Goal: Information Seeking & Learning: Learn about a topic

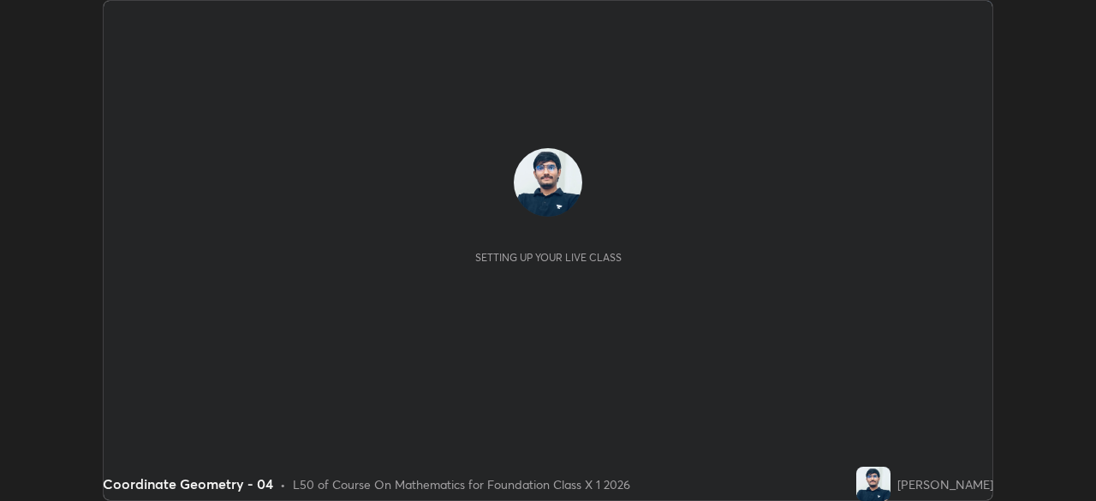
scroll to position [501, 1095]
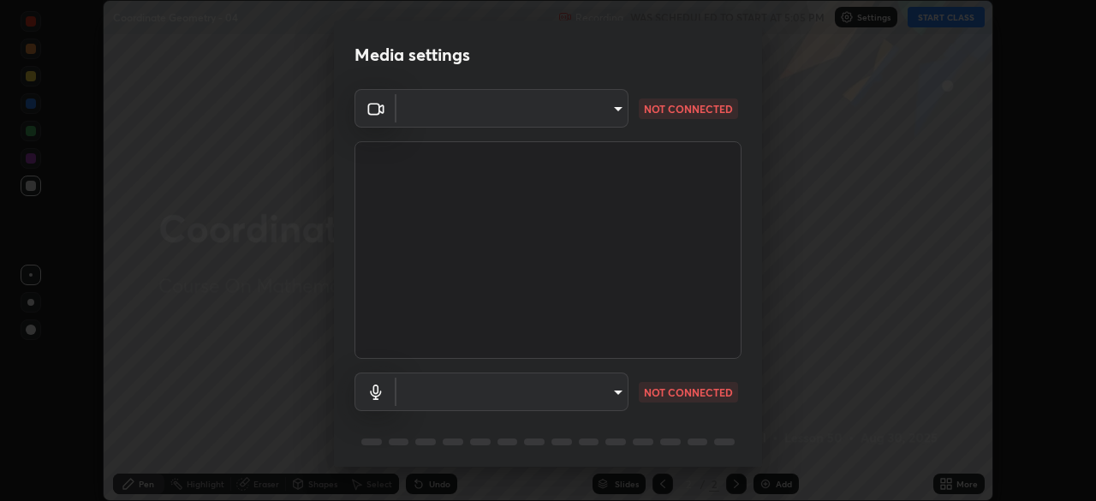
type input "ab575cb34c87f85e5516d662d1ce61e9bdcdf9427f029c366d32db6494063bf2"
type input "ed763d68ec3e2e3c9c4a715b2cda8bbe32e246cc1b8ba6137e6a4bc4c77b2f2c"
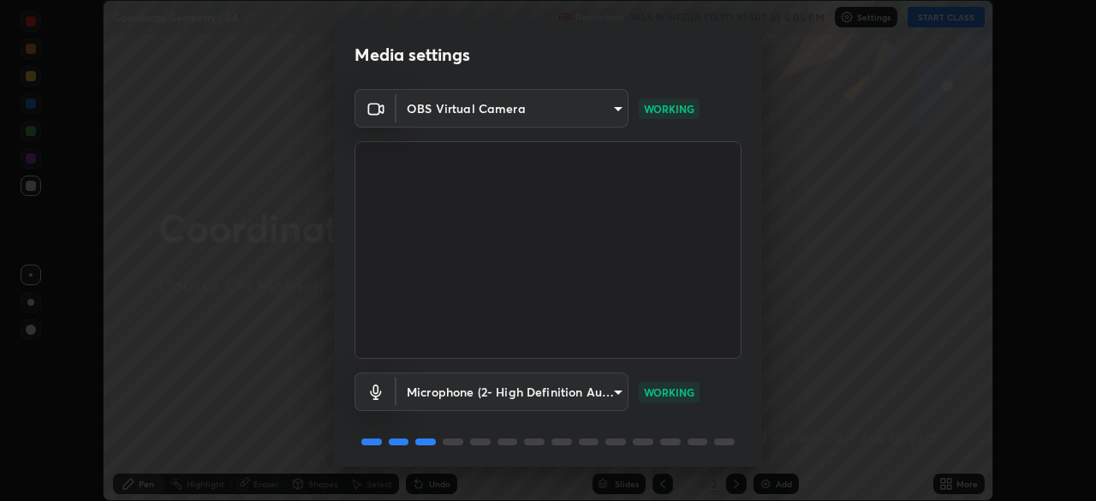
scroll to position [61, 0]
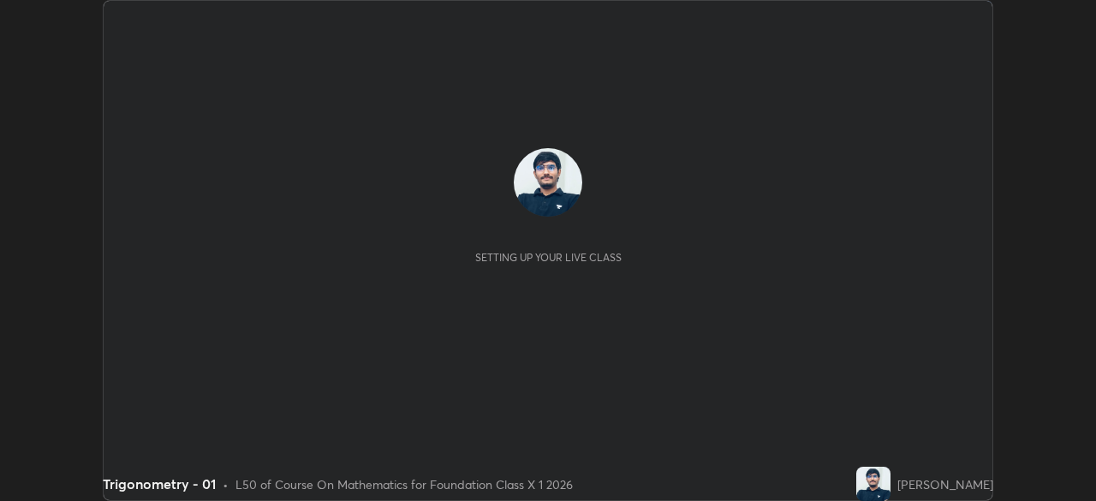
scroll to position [501, 1095]
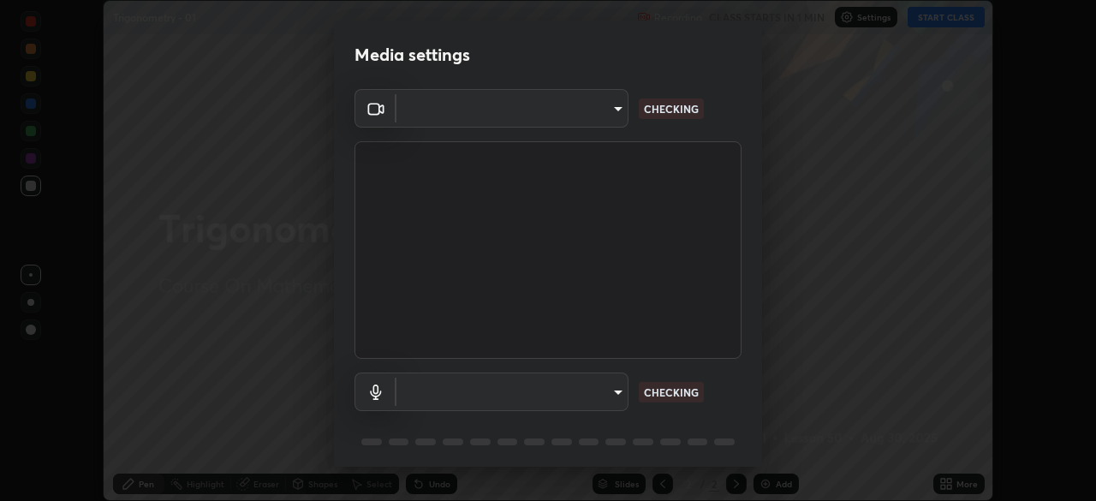
type input "ab575cb34c87f85e5516d662d1ce61e9bdcdf9427f029c366d32db6494063bf2"
click at [616, 394] on body "Erase all Trigonometry - 01 Recording CLASS STARTS IN 1 MIN Settings START CLAS…" at bounding box center [548, 250] width 1096 height 501
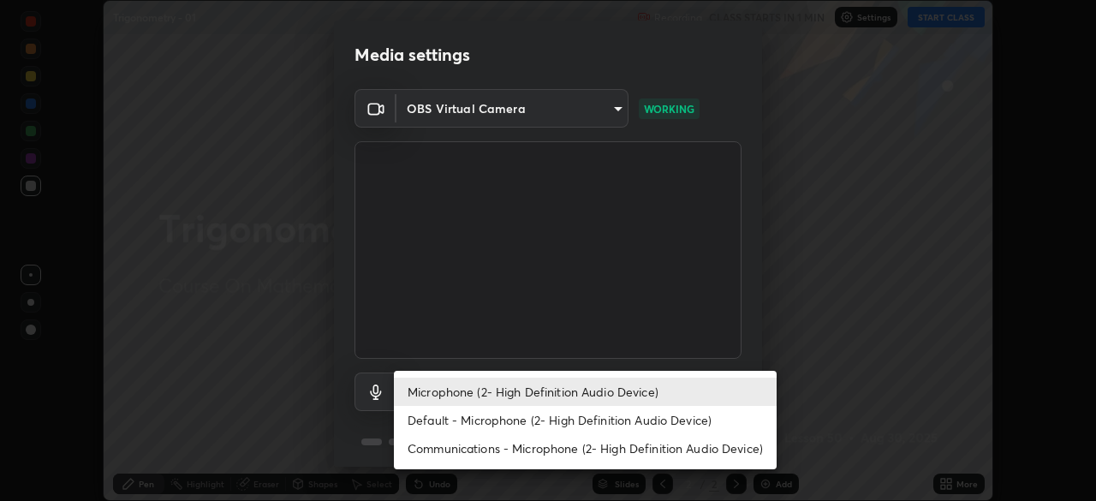
click at [609, 417] on li "Default - Microphone (2- High Definition Audio Device)" at bounding box center [585, 420] width 383 height 28
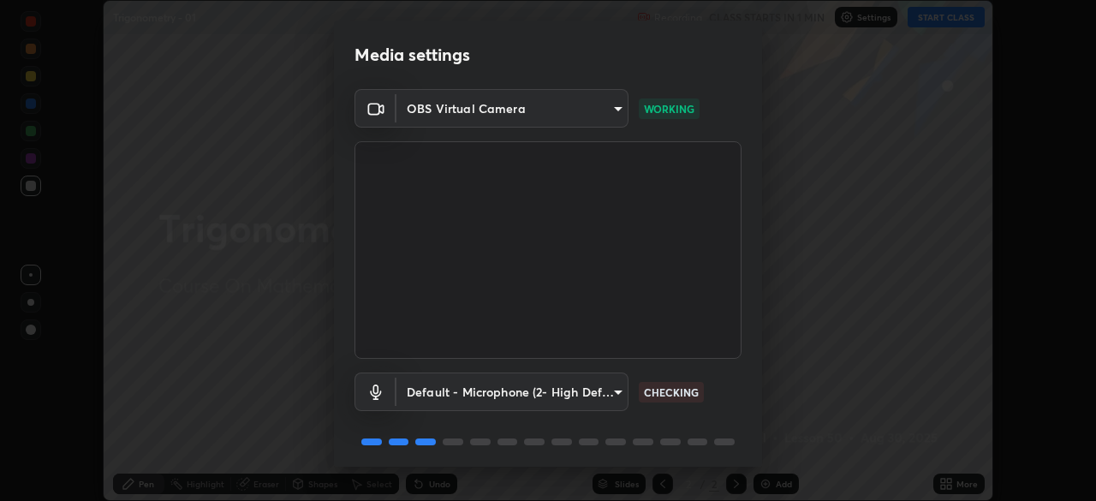
click at [598, 390] on body "Erase all Trigonometry - 01 Recording CLASS STARTS IN 1 MIN Settings START CLAS…" at bounding box center [548, 250] width 1096 height 501
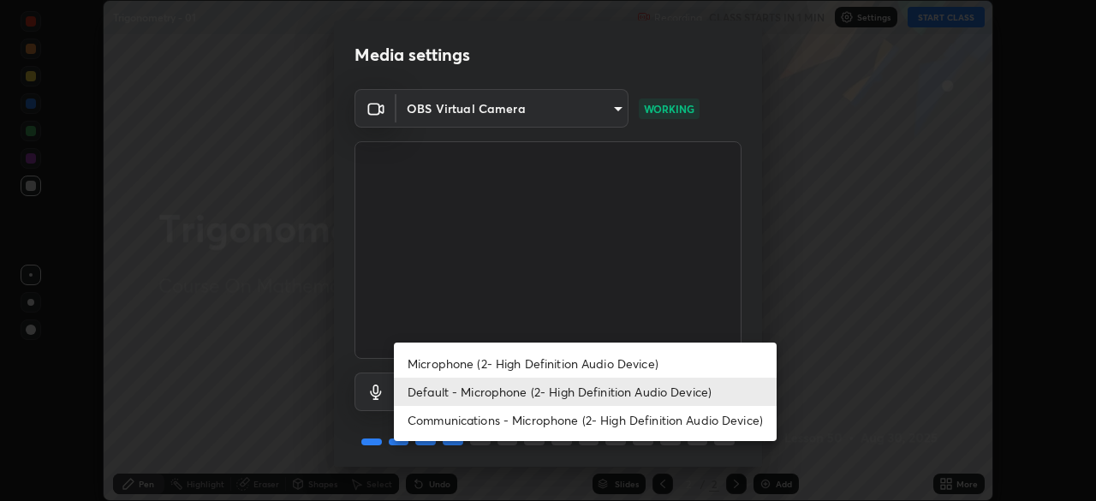
click at [592, 363] on li "Microphone (2- High Definition Audio Device)" at bounding box center [585, 363] width 383 height 28
type input "ed763d68ec3e2e3c9c4a715b2cda8bbe32e246cc1b8ba6137e6a4bc4c77b2f2c"
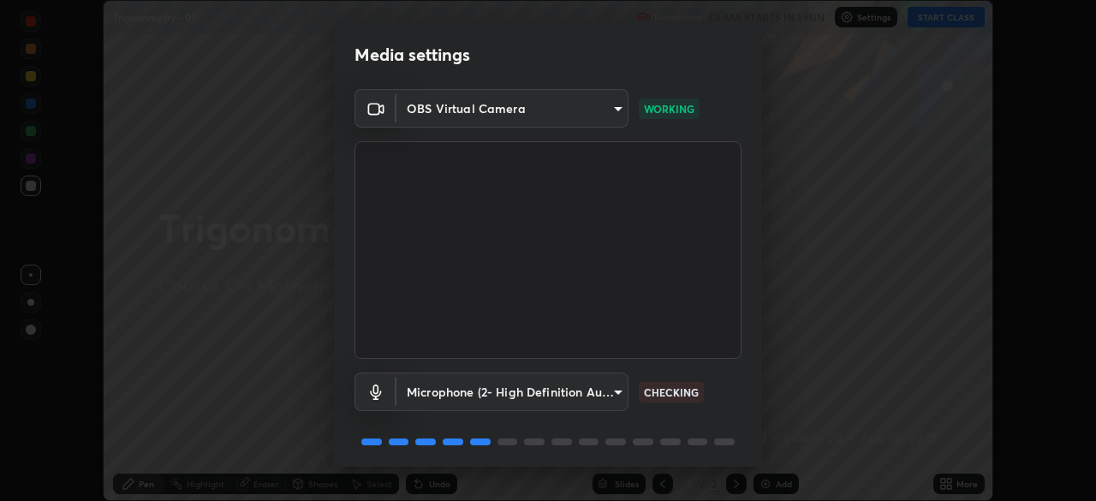
scroll to position [61, 0]
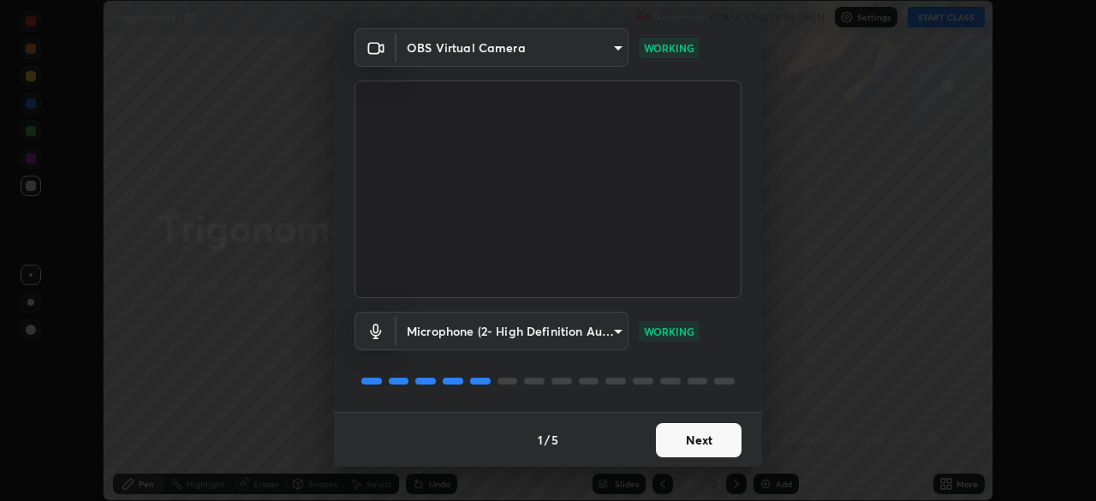
click at [713, 437] on button "Next" at bounding box center [699, 440] width 86 height 34
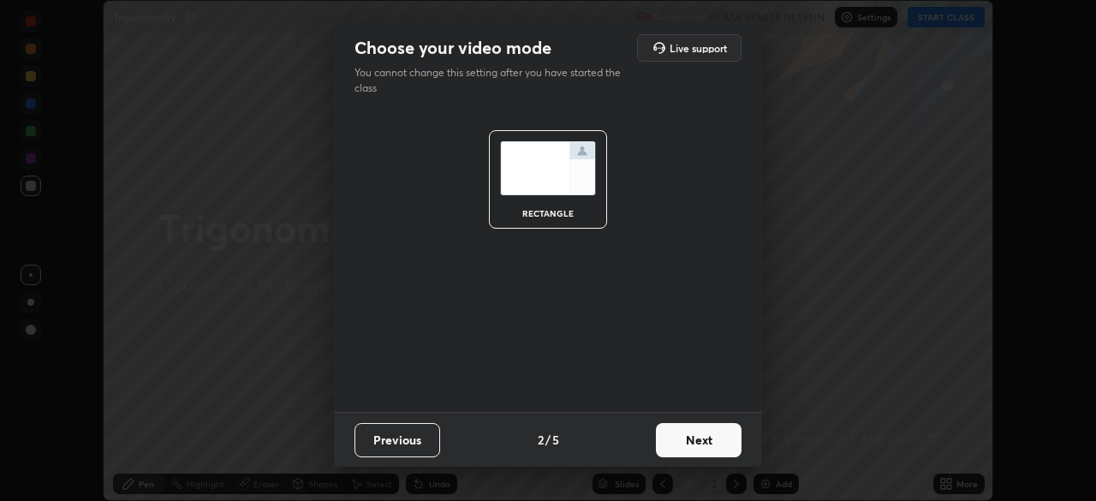
scroll to position [0, 0]
click at [707, 438] on button "Next" at bounding box center [699, 440] width 86 height 34
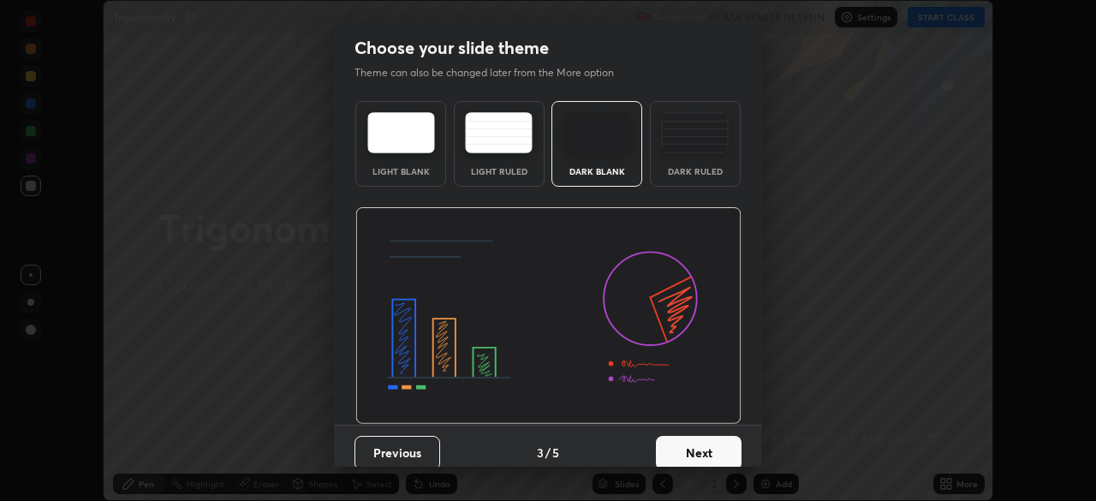
click at [700, 449] on button "Next" at bounding box center [699, 453] width 86 height 34
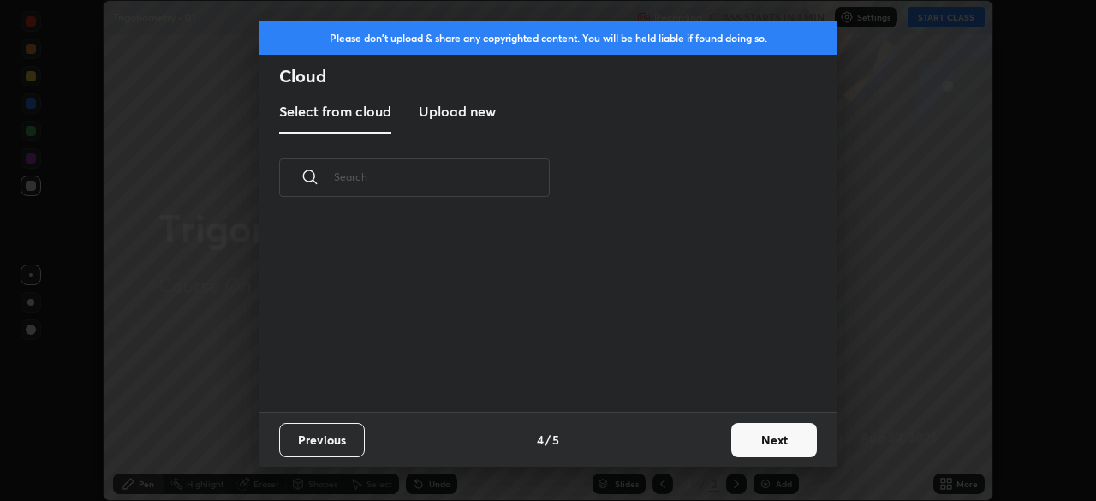
click at [741, 434] on button "Next" at bounding box center [774, 440] width 86 height 34
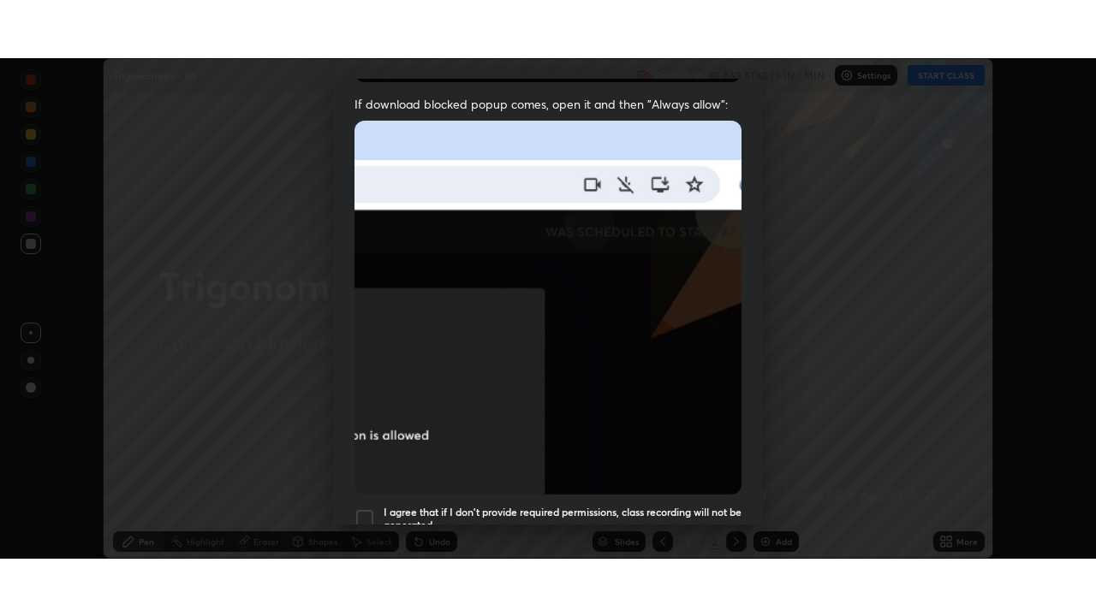
scroll to position [410, 0]
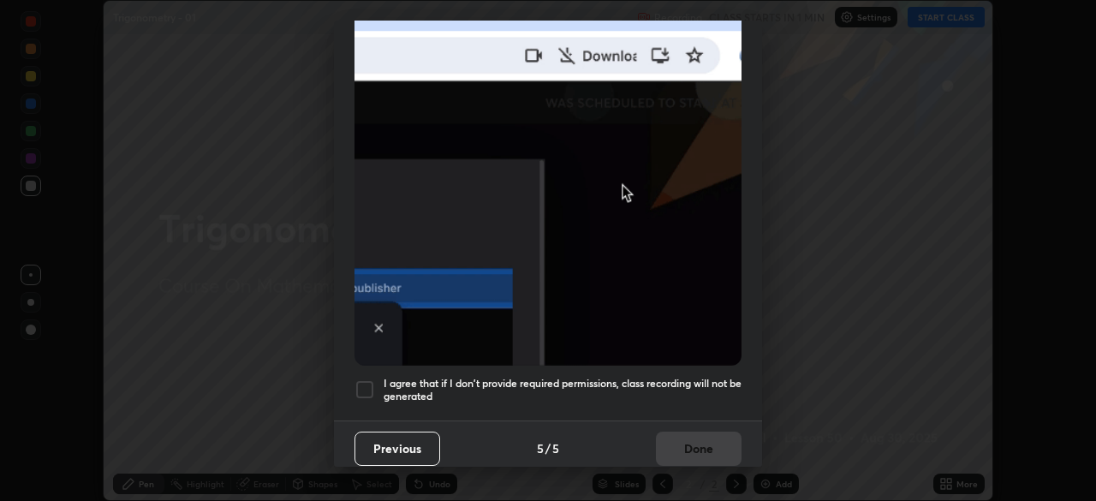
click at [668, 377] on h5 "I agree that if I don't provide required permissions, class recording will not …" at bounding box center [563, 390] width 358 height 27
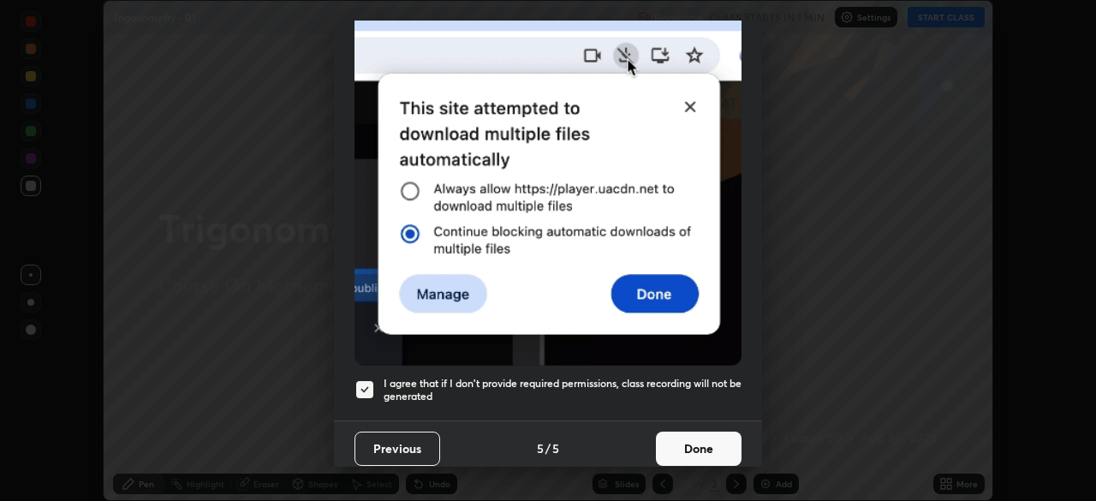
click at [684, 438] on button "Done" at bounding box center [699, 449] width 86 height 34
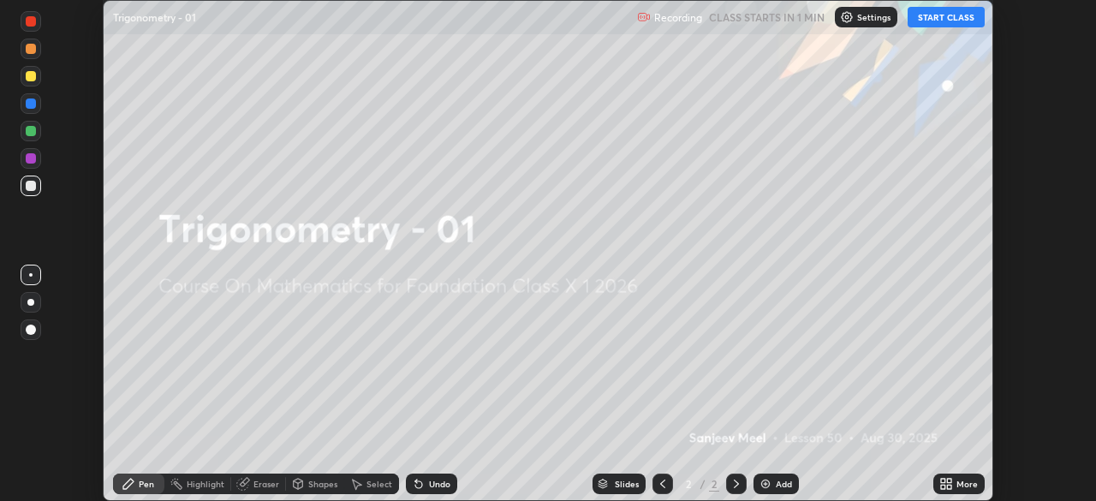
click at [954, 17] on button "START CLASS" at bounding box center [946, 17] width 77 height 21
click at [943, 479] on icon at bounding box center [943, 481] width 4 height 4
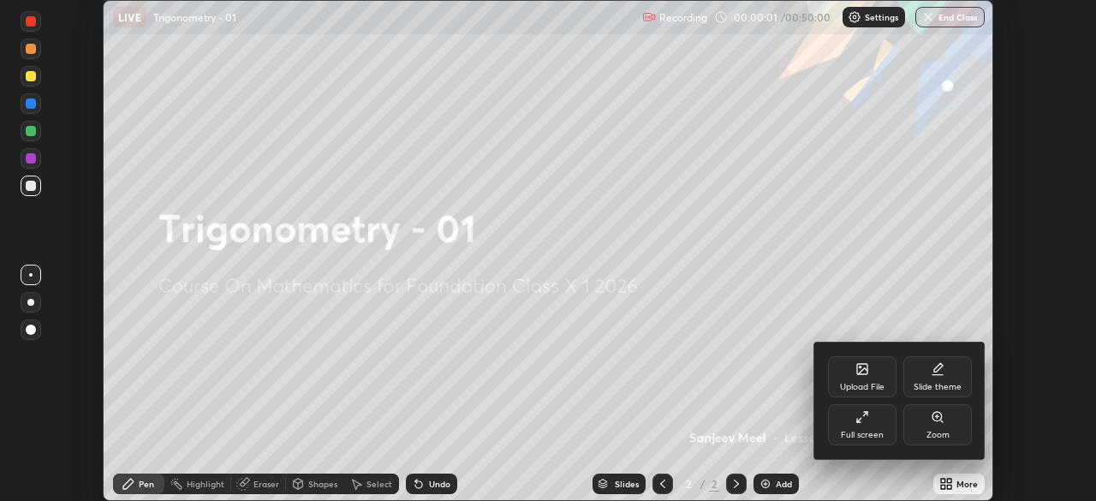
click at [881, 422] on div "Full screen" at bounding box center [862, 424] width 68 height 41
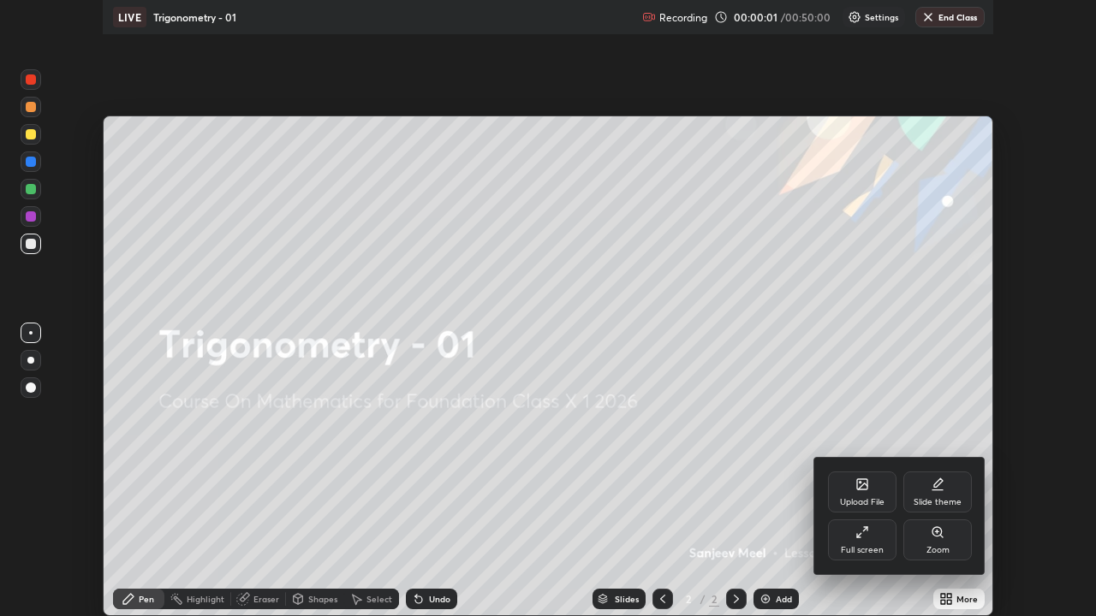
scroll to position [616, 1096]
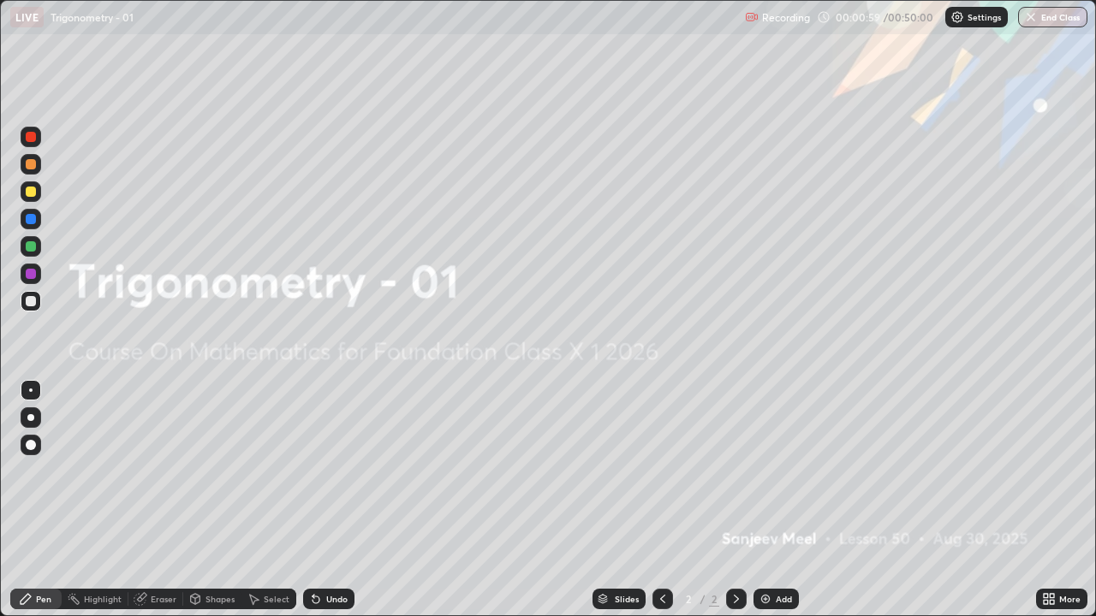
click at [771, 500] on div "Add" at bounding box center [775, 599] width 45 height 21
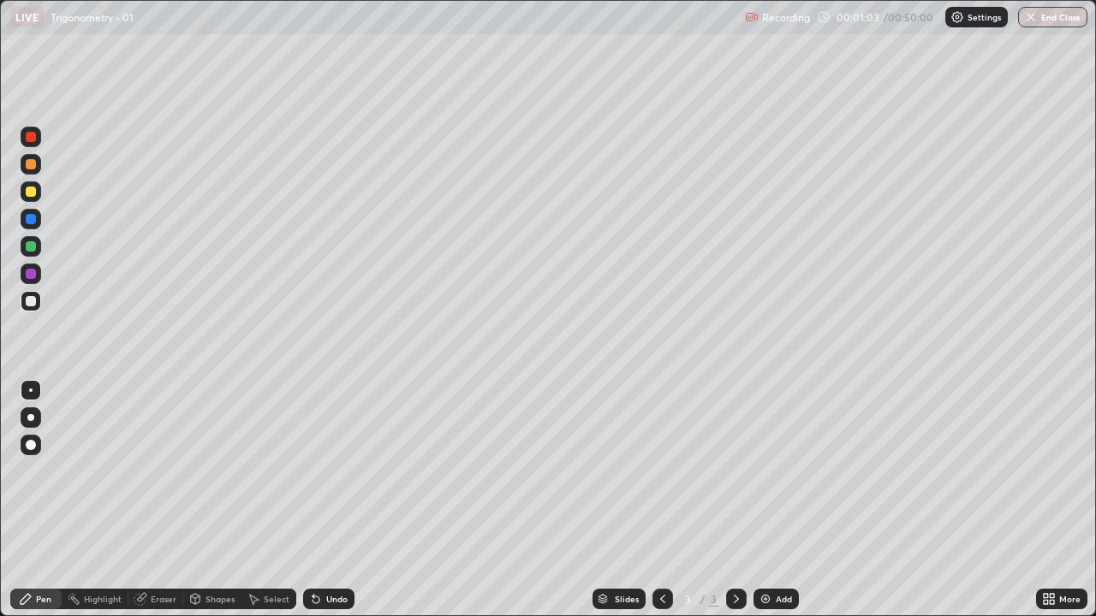
click at [39, 274] on div at bounding box center [31, 274] width 21 height 21
click at [33, 301] on div at bounding box center [31, 301] width 10 height 10
click at [327, 500] on div "Undo" at bounding box center [328, 599] width 51 height 21
click at [790, 500] on div "Add" at bounding box center [784, 599] width 16 height 9
click at [149, 500] on div "Eraser" at bounding box center [155, 599] width 55 height 21
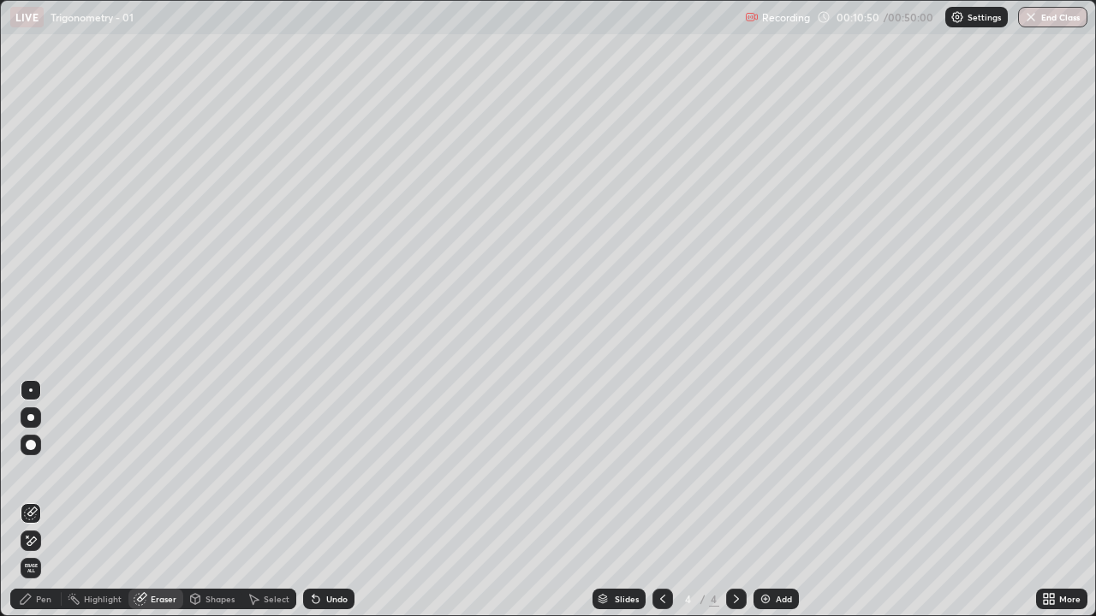
click at [48, 500] on div "Pen" at bounding box center [43, 599] width 15 height 9
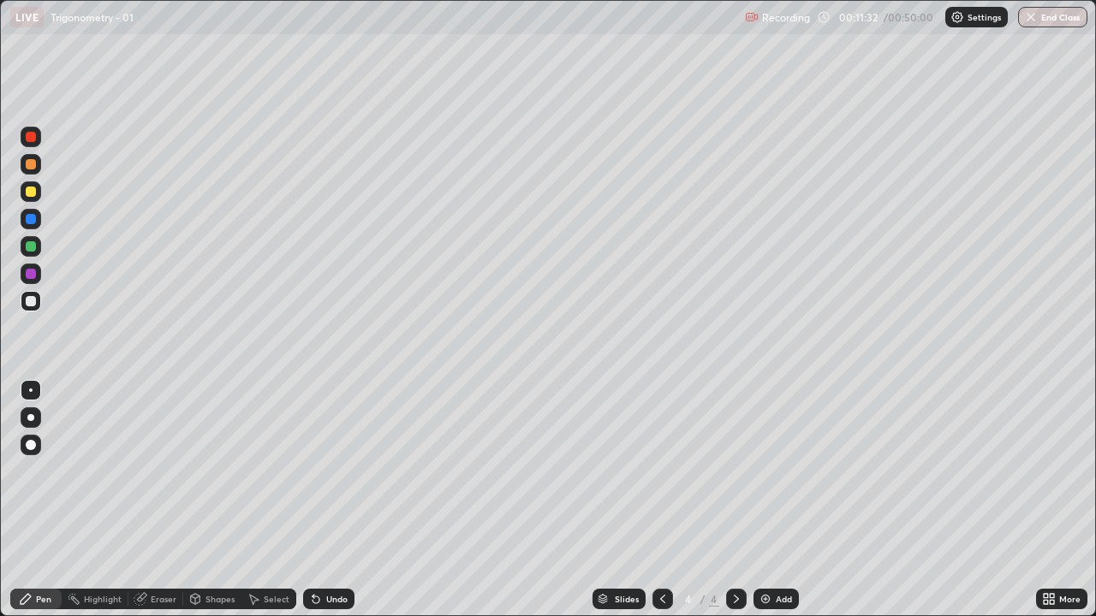
click at [345, 500] on div "Undo" at bounding box center [336, 599] width 21 height 9
click at [348, 500] on div "Undo" at bounding box center [328, 599] width 51 height 21
click at [349, 500] on div "Undo" at bounding box center [328, 599] width 51 height 21
click at [342, 500] on div "Undo" at bounding box center [328, 599] width 51 height 21
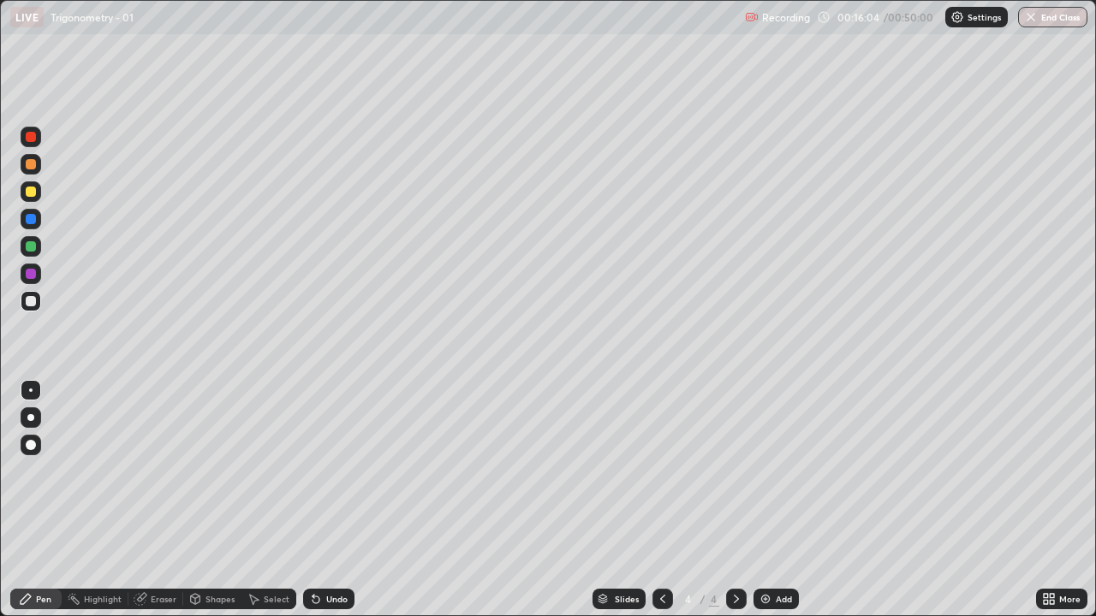
click at [337, 500] on div "Undo" at bounding box center [336, 599] width 21 height 9
click at [335, 500] on div "Undo" at bounding box center [336, 599] width 21 height 9
click at [771, 500] on div "Add" at bounding box center [775, 599] width 45 height 21
click at [30, 282] on div at bounding box center [31, 274] width 21 height 21
click at [34, 301] on div at bounding box center [31, 301] width 10 height 10
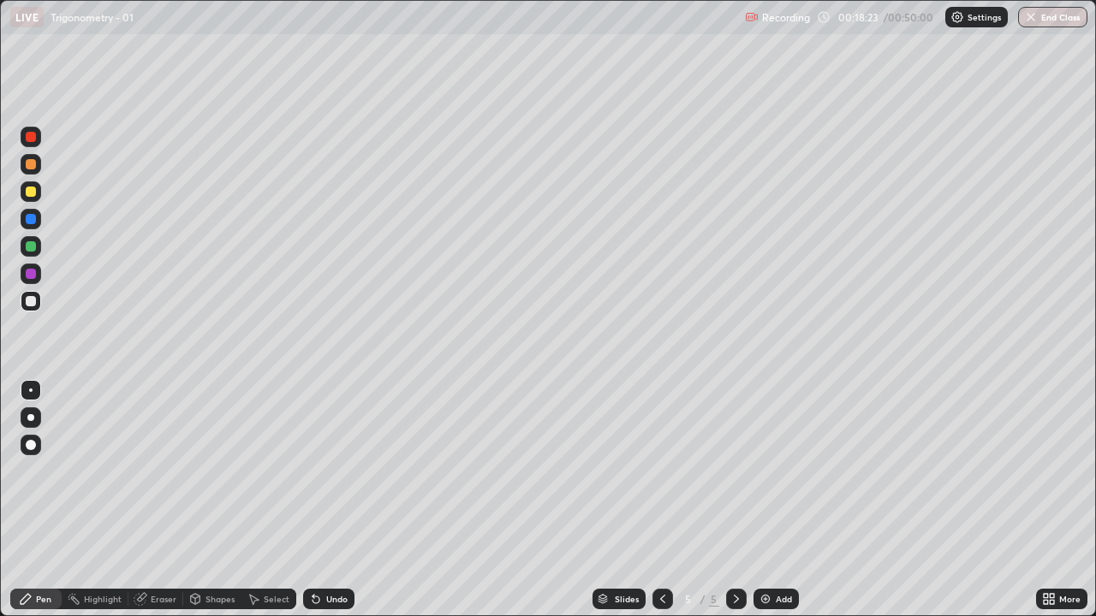
click at [330, 500] on div "Undo" at bounding box center [336, 599] width 21 height 9
click at [323, 500] on div "Undo" at bounding box center [328, 599] width 51 height 21
click at [319, 500] on icon at bounding box center [316, 599] width 14 height 14
click at [326, 500] on div "Undo" at bounding box center [336, 599] width 21 height 9
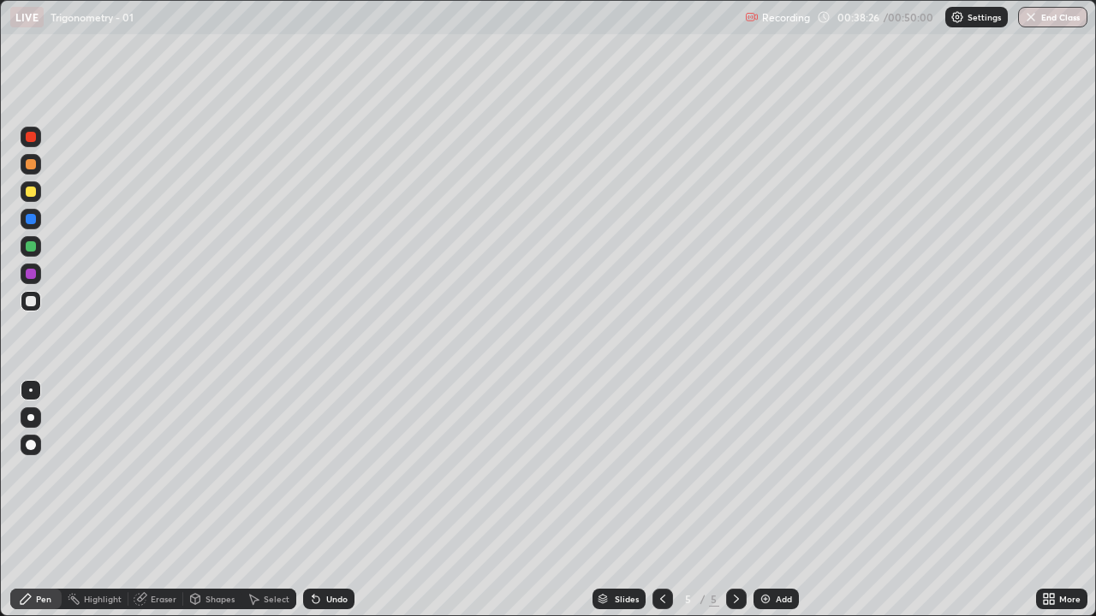
click at [160, 500] on div "Eraser" at bounding box center [164, 599] width 26 height 9
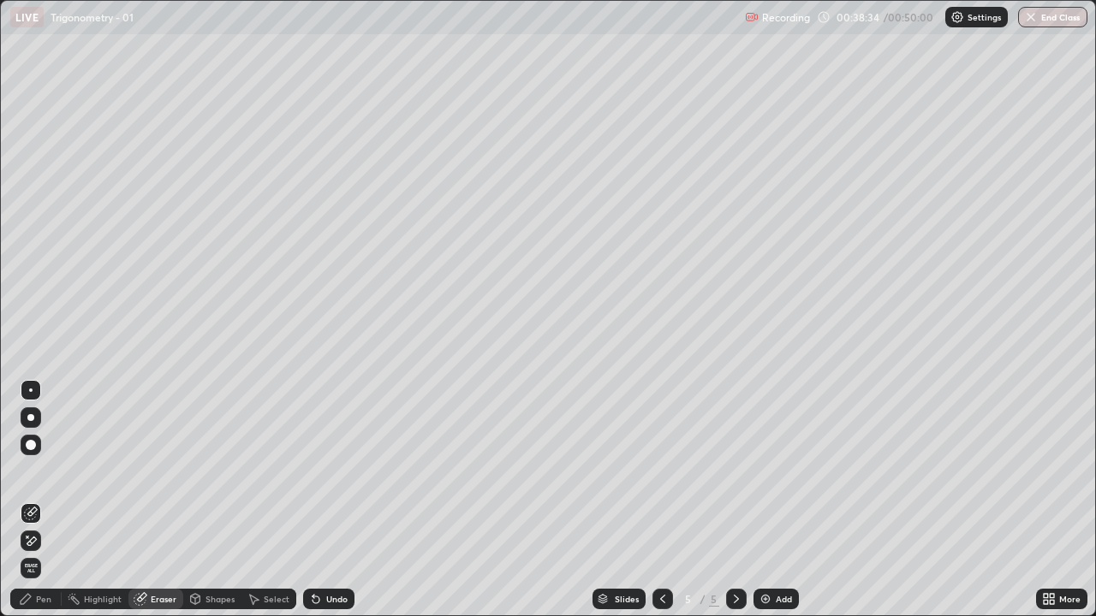
click at [29, 438] on div at bounding box center [31, 445] width 21 height 21
click at [39, 500] on div "Pen" at bounding box center [43, 599] width 15 height 9
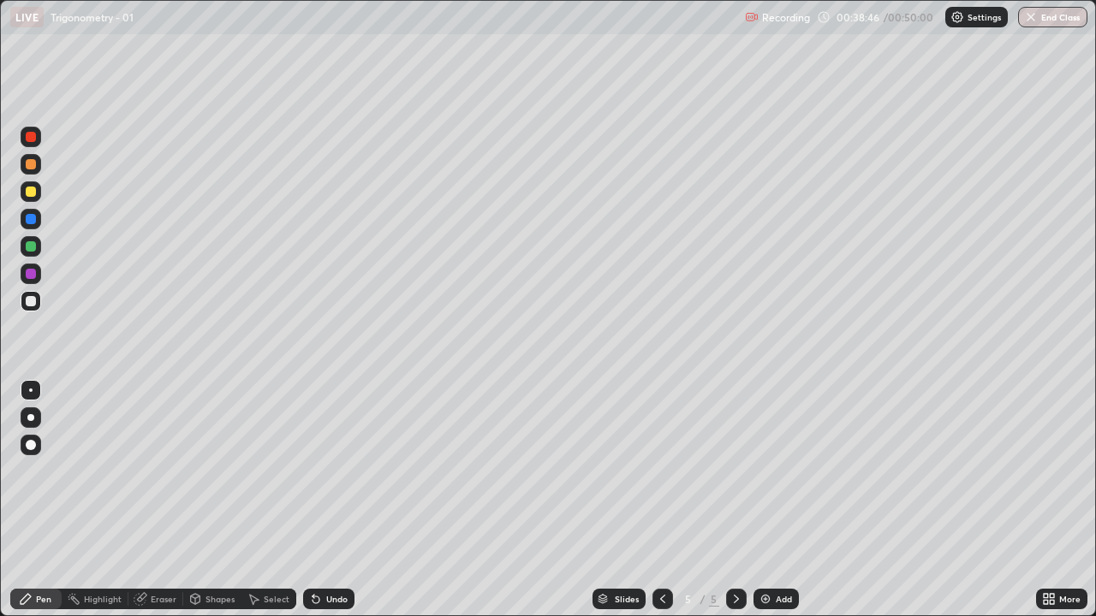
click at [328, 500] on div "Undo" at bounding box center [336, 599] width 21 height 9
click at [166, 500] on div "Eraser" at bounding box center [164, 599] width 26 height 9
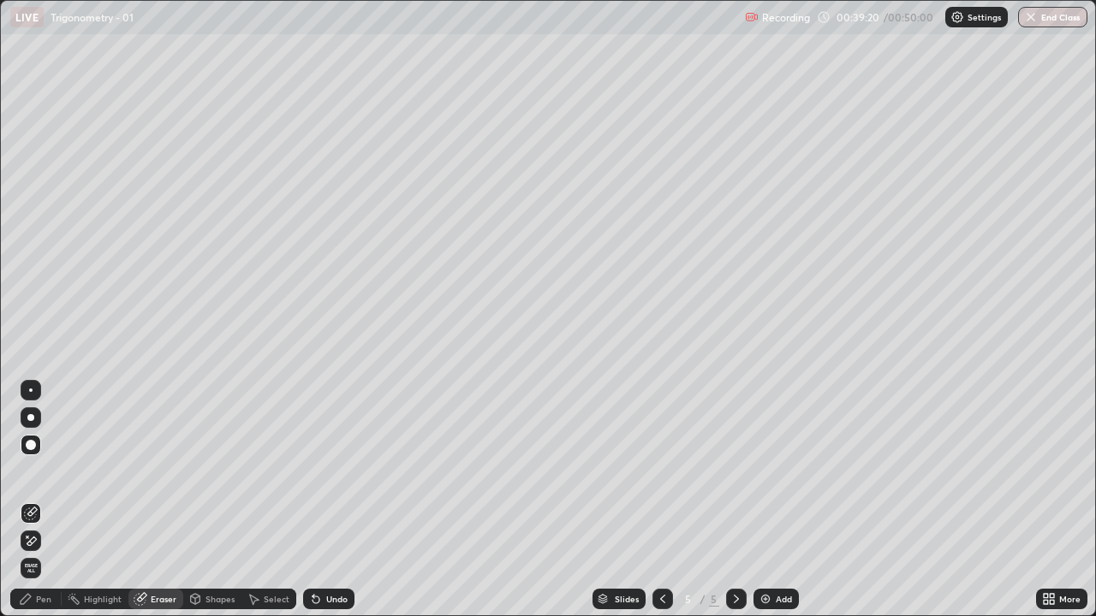
click at [40, 500] on div "Pen" at bounding box center [43, 599] width 15 height 9
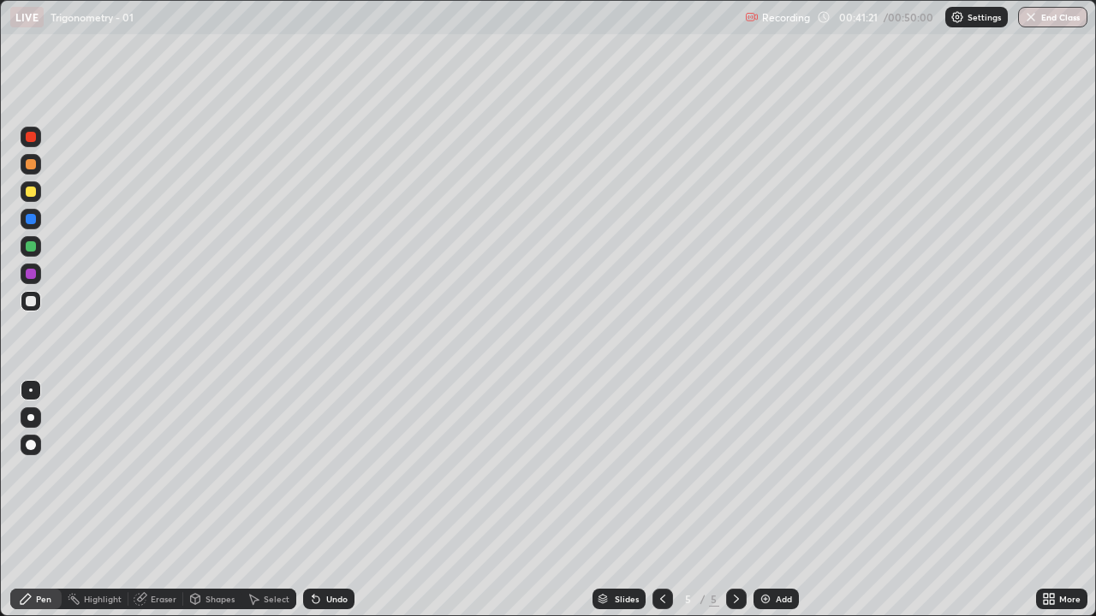
click at [313, 500] on icon at bounding box center [314, 596] width 2 height 2
click at [330, 500] on div "Undo" at bounding box center [328, 599] width 51 height 21
click at [329, 500] on div "Undo" at bounding box center [328, 599] width 51 height 21
click at [322, 500] on div "Undo" at bounding box center [328, 599] width 51 height 21
click at [320, 500] on div "Undo" at bounding box center [328, 599] width 51 height 21
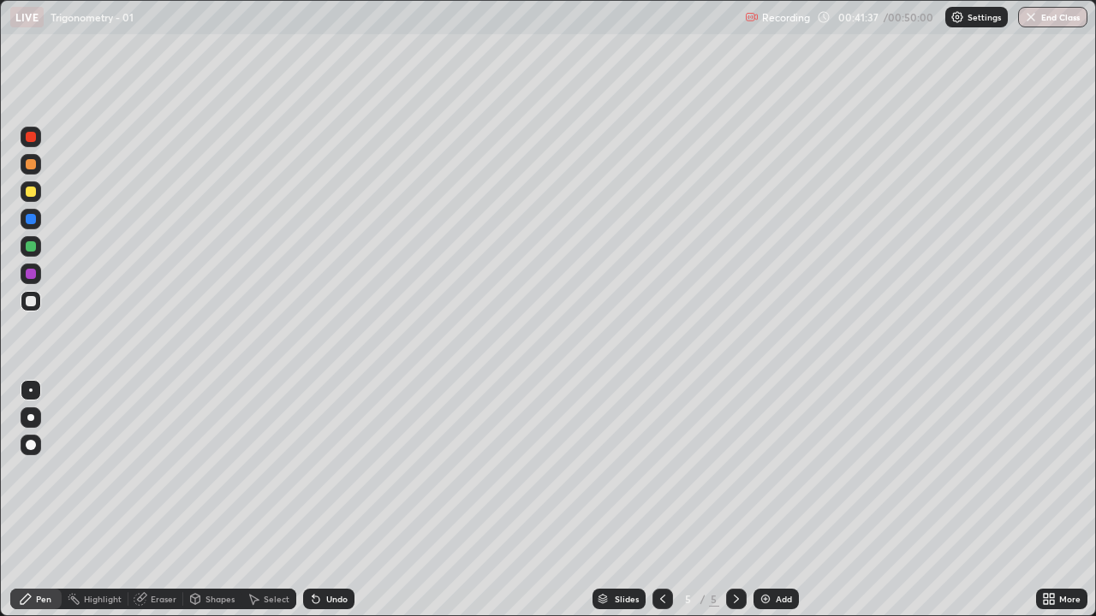
click at [320, 500] on div "Undo" at bounding box center [328, 599] width 51 height 21
click at [321, 500] on div "Undo" at bounding box center [328, 599] width 51 height 21
click at [318, 500] on icon at bounding box center [316, 599] width 14 height 14
click at [324, 500] on div "Undo" at bounding box center [328, 599] width 51 height 21
click at [163, 500] on div "Eraser" at bounding box center [164, 599] width 26 height 9
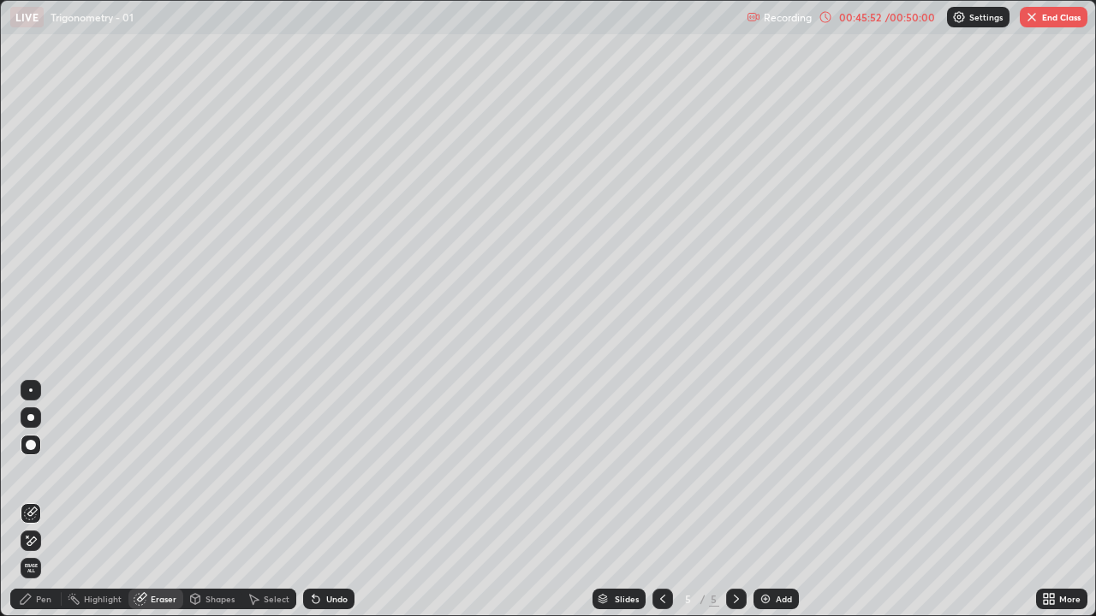
click at [32, 400] on div at bounding box center [31, 390] width 21 height 21
click at [35, 500] on div "Pen" at bounding box center [35, 599] width 51 height 21
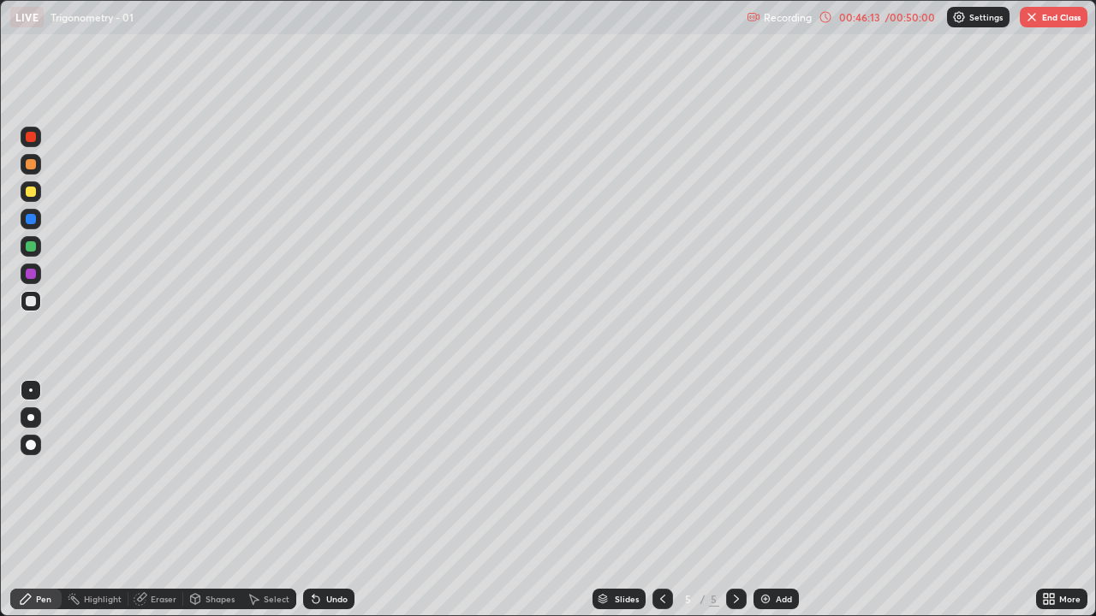
click at [101, 500] on div "Highlight" at bounding box center [103, 599] width 38 height 9
click at [146, 500] on icon at bounding box center [141, 599] width 14 height 14
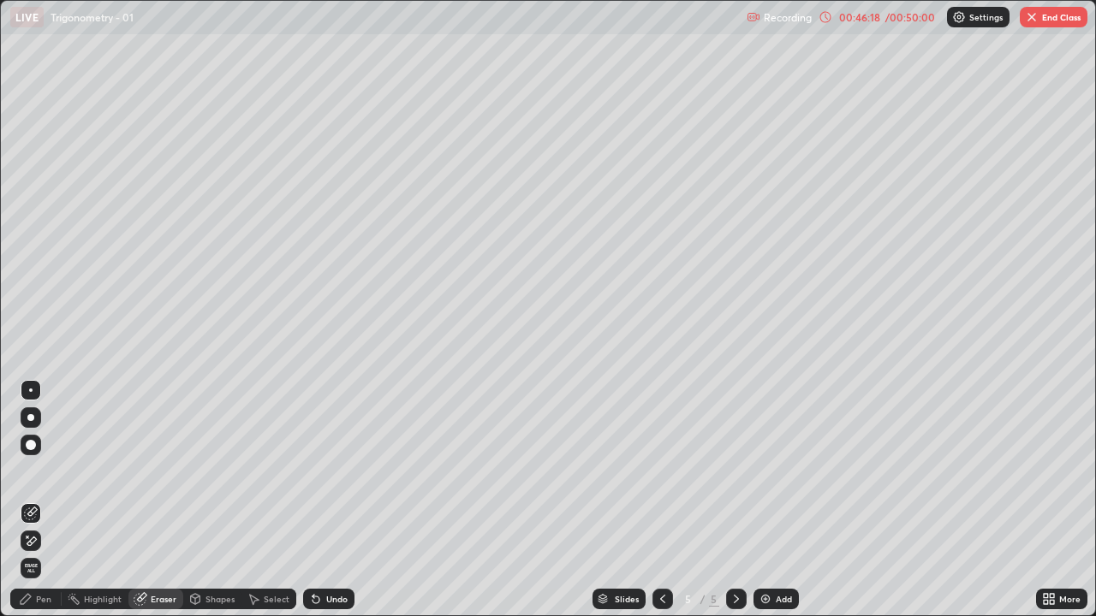
click at [45, 500] on div "Pen" at bounding box center [43, 599] width 15 height 9
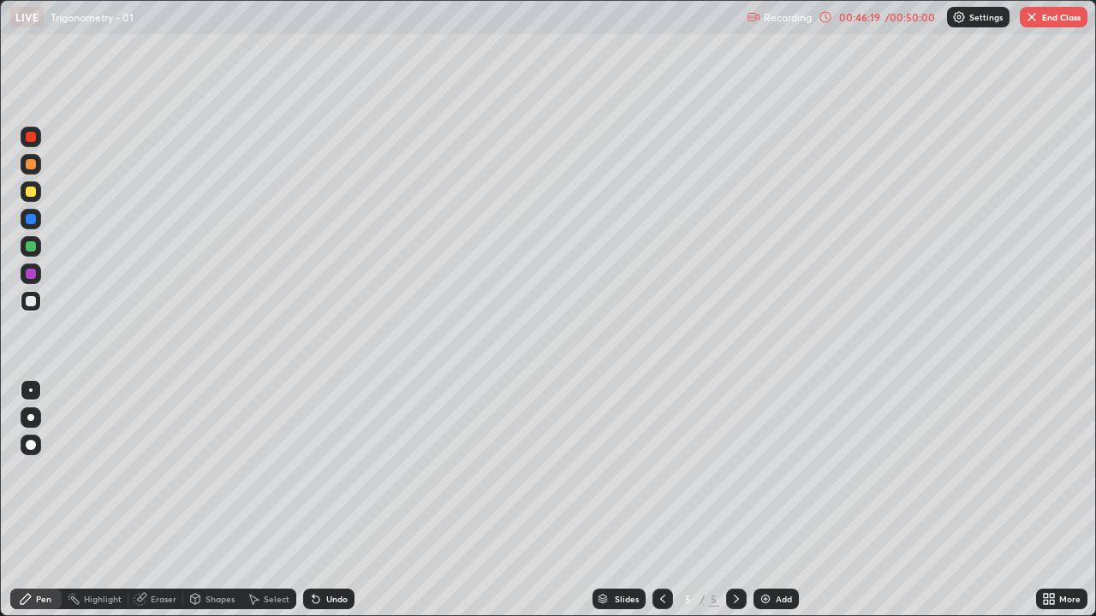
click at [33, 269] on div at bounding box center [31, 274] width 10 height 10
click at [1068, 21] on button "End Class" at bounding box center [1054, 17] width 68 height 21
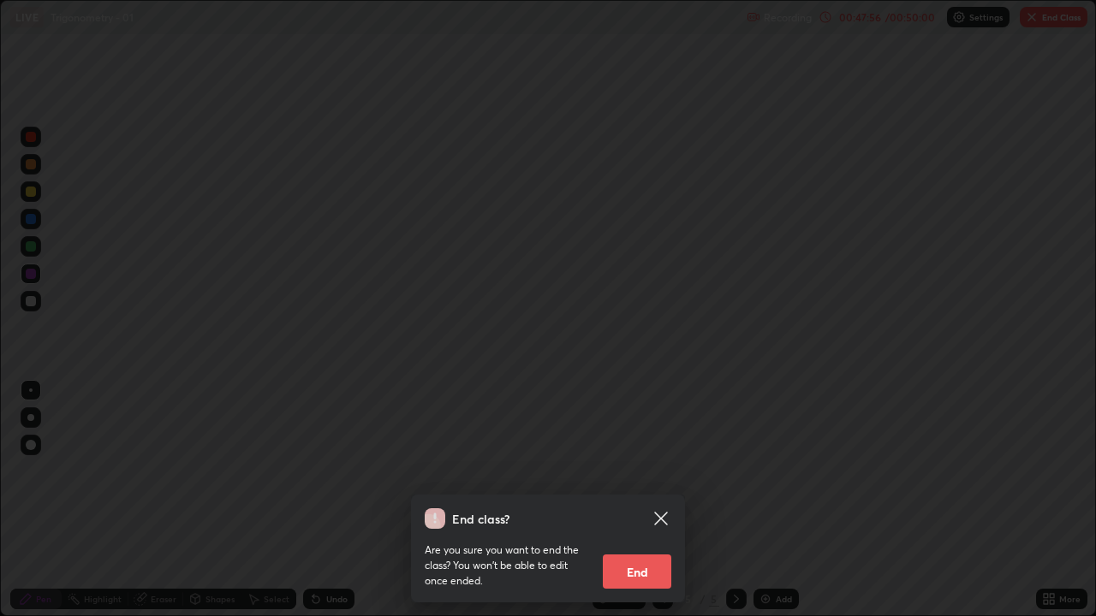
click at [628, 500] on button "End" at bounding box center [637, 572] width 68 height 34
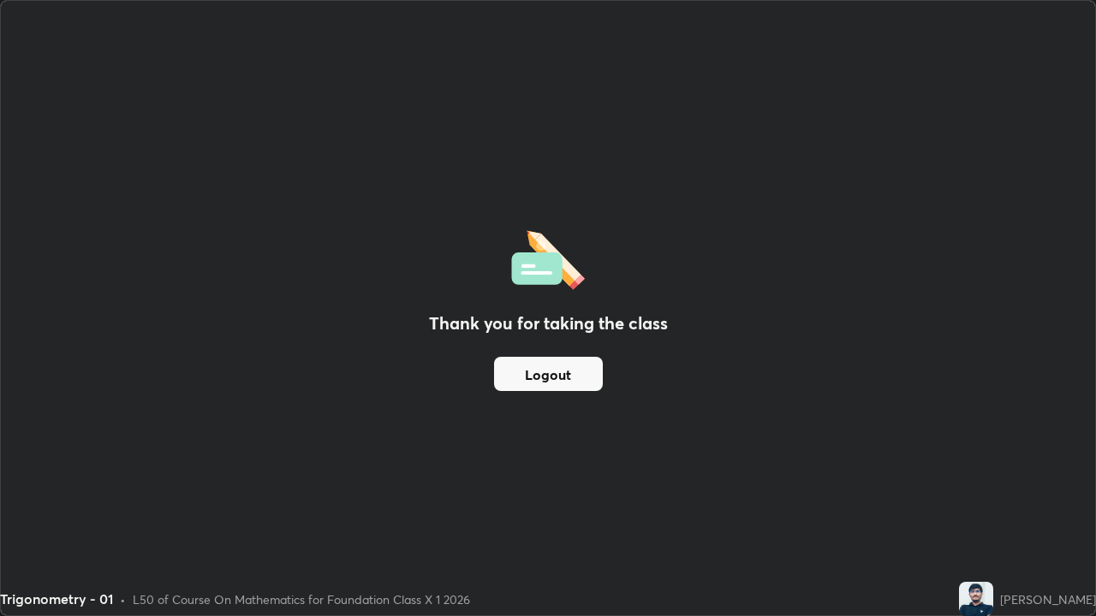
click at [993, 500] on img at bounding box center [976, 599] width 34 height 34
click at [580, 377] on button "Logout" at bounding box center [548, 374] width 109 height 34
